Goal: Task Accomplishment & Management: Manage account settings

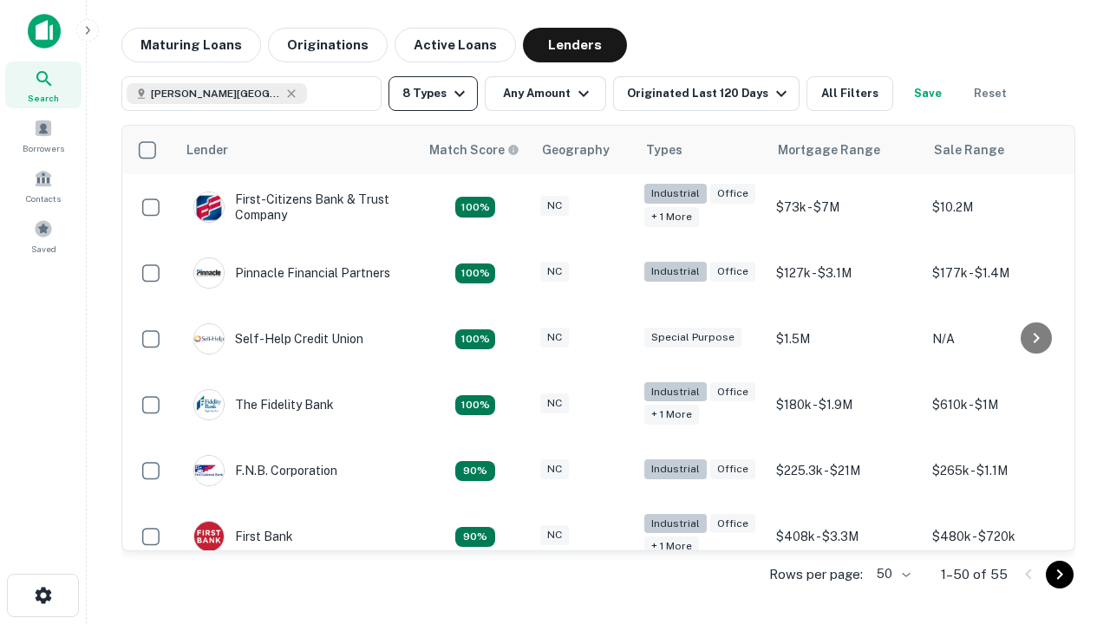
click at [433, 94] on button "8 Types" at bounding box center [432, 93] width 89 height 35
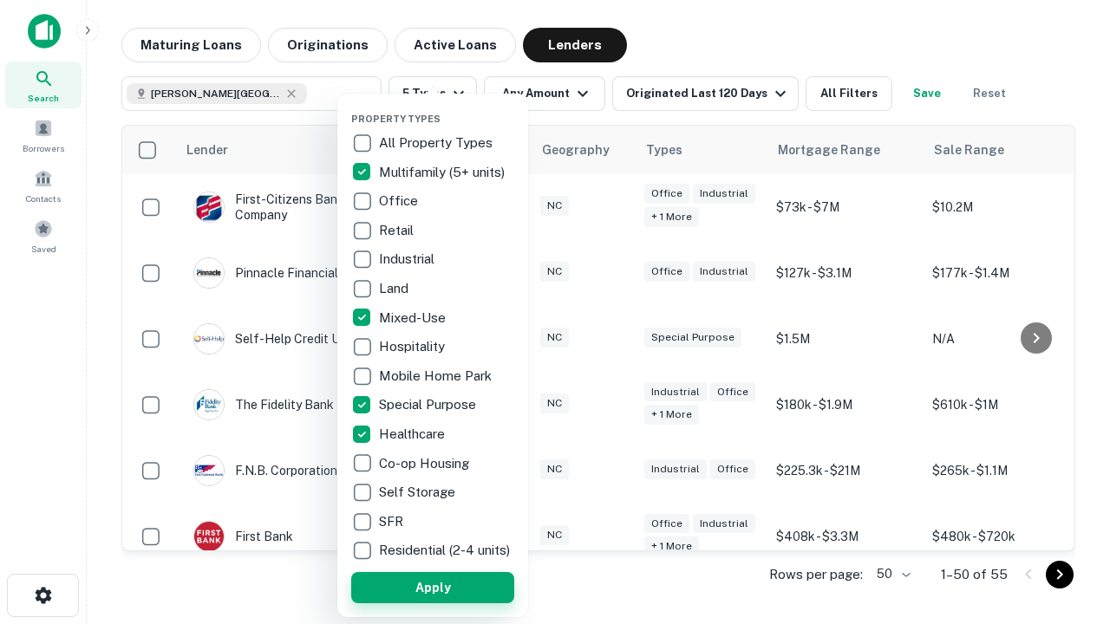
click at [433, 587] on button "Apply" at bounding box center [432, 587] width 163 height 31
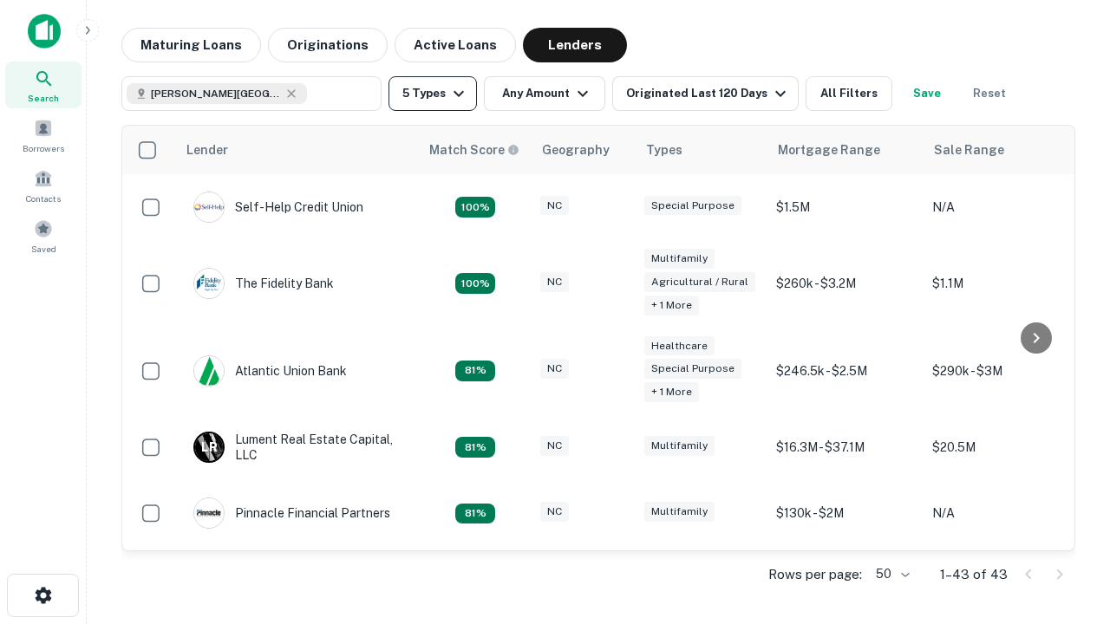
click at [433, 94] on button "5 Types" at bounding box center [432, 93] width 88 height 35
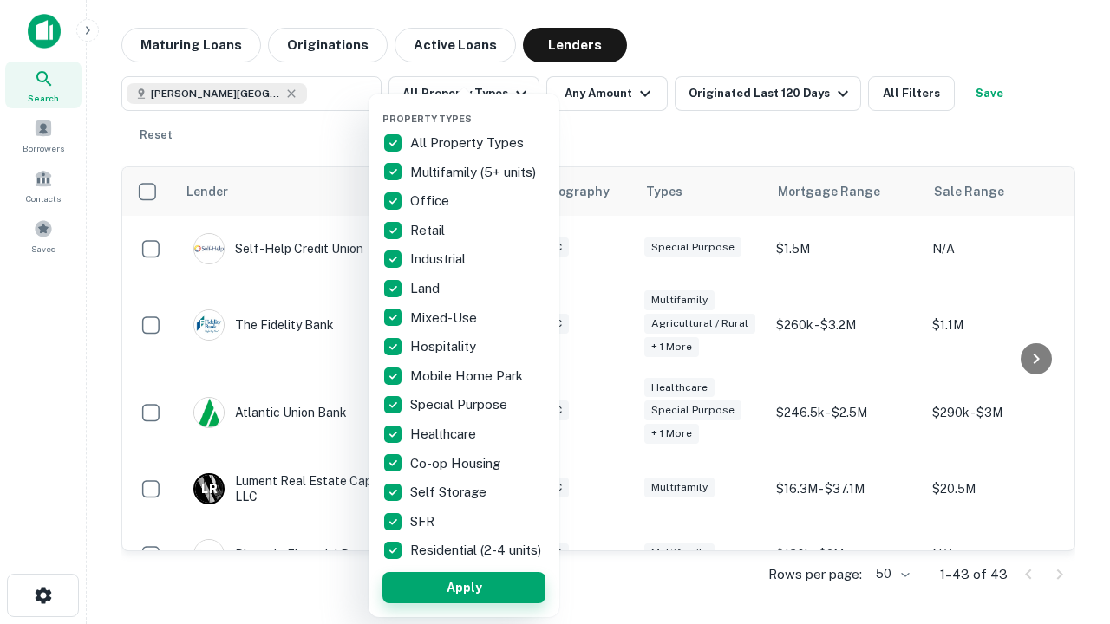
click at [464, 587] on button "Apply" at bounding box center [463, 587] width 163 height 31
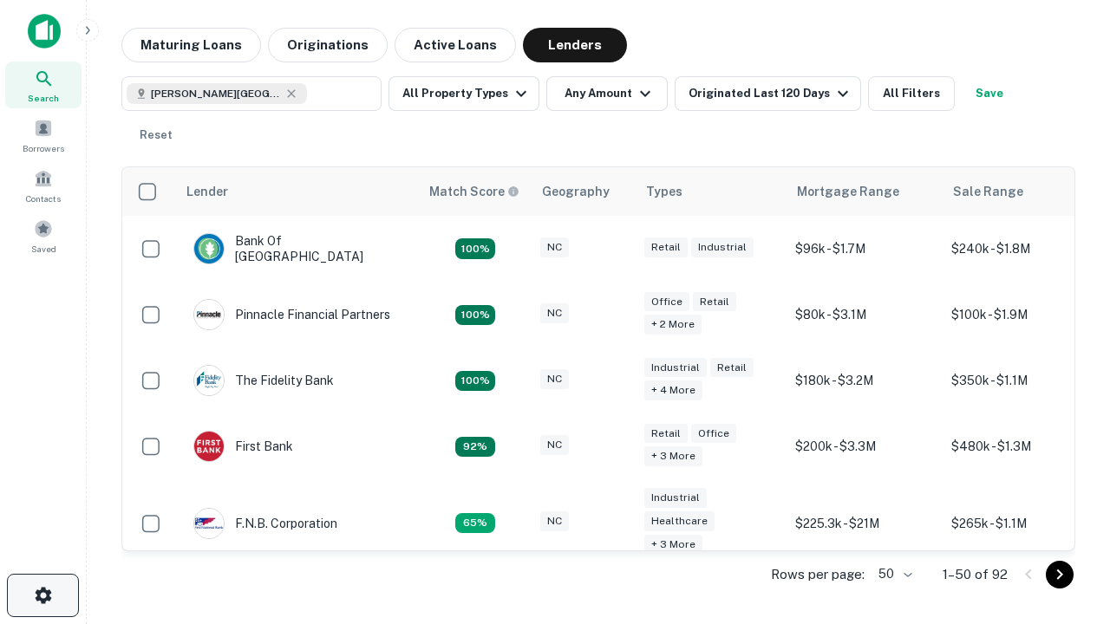
click at [42, 596] on icon "button" at bounding box center [43, 595] width 21 height 21
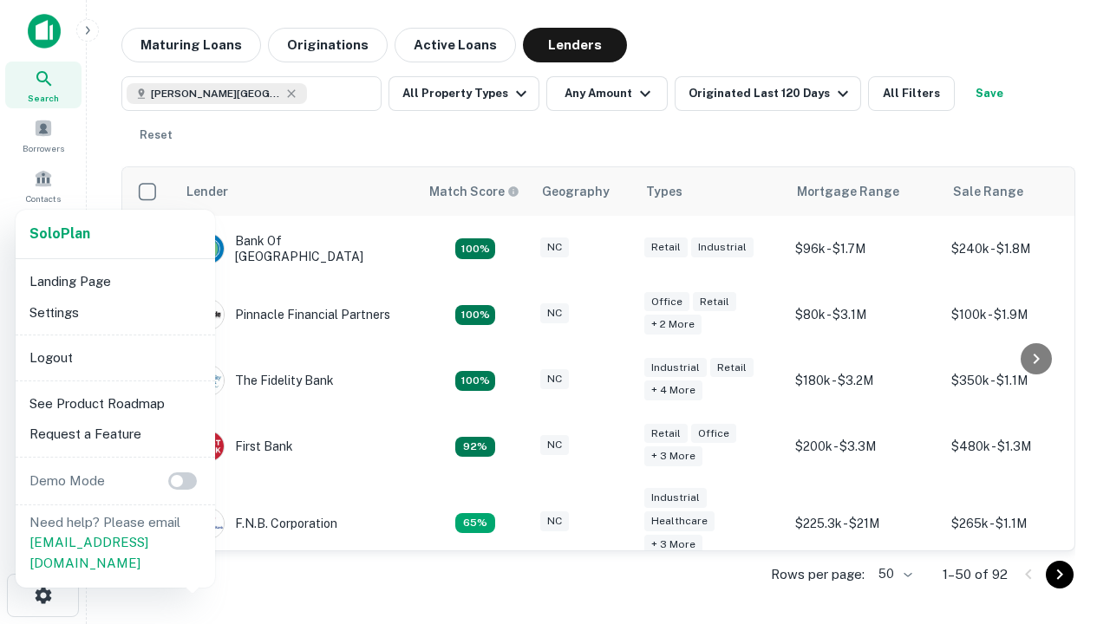
click at [114, 357] on li "Logout" at bounding box center [116, 358] width 186 height 31
